Goal: Check status

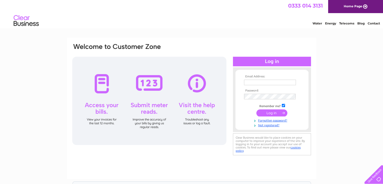
click at [250, 83] on input "text" at bounding box center [270, 83] width 52 height 6
type input "[DOMAIN_NAME][EMAIL_ADDRESS][DOMAIN_NAME]"
click at [271, 112] on input "submit" at bounding box center [271, 112] width 31 height 7
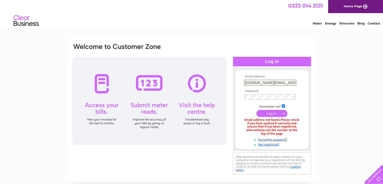
click at [293, 83] on input "[DOMAIN_NAME][EMAIL_ADDRESS][DOMAIN_NAME]" at bounding box center [270, 83] width 52 height 6
type input "a"
type input "farhat.ahmed@blueyonder.co.uk"
click at [269, 113] on input "submit" at bounding box center [271, 112] width 31 height 7
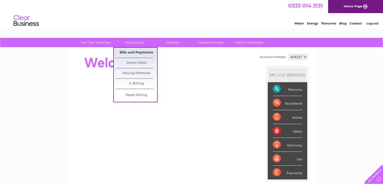
click at [138, 50] on link "Bills and Payments" at bounding box center [136, 53] width 42 height 10
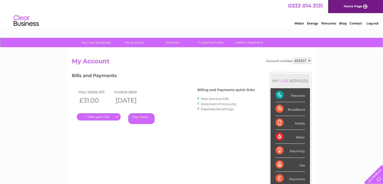
click at [104, 117] on link "." at bounding box center [99, 116] width 44 height 7
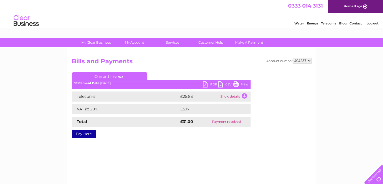
click at [244, 95] on td "Show details" at bounding box center [234, 96] width 31 height 10
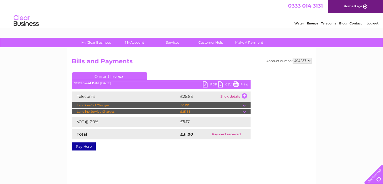
click at [242, 105] on td "£0.00" at bounding box center [211, 105] width 64 height 6
click at [243, 105] on td at bounding box center [247, 105] width 8 height 6
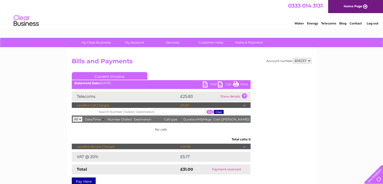
click at [243, 146] on td at bounding box center [247, 146] width 8 height 6
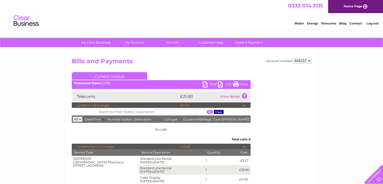
click at [317, 139] on div "My Clear Business Login Details My Details My Preferences Link Account My Accou…" at bounding box center [191, 180] width 383 height 284
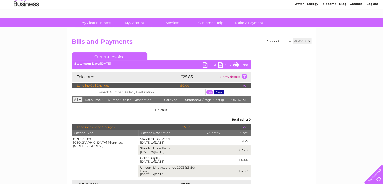
scroll to position [17, 0]
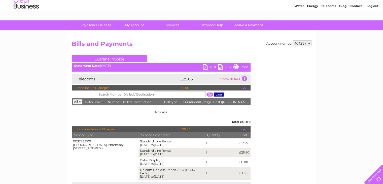
drag, startPoint x: 240, startPoint y: 66, endPoint x: 288, endPoint y: 161, distance: 106.1
click at [240, 66] on link "Print" at bounding box center [240, 67] width 15 height 7
